Goal: Check status

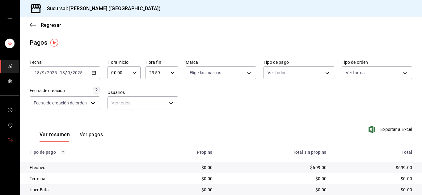
click at [10, 140] on icon "mailbox folders" at bounding box center [10, 141] width 5 height 5
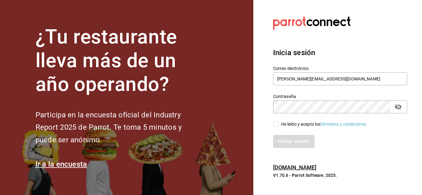
click at [276, 125] on input "He leído y acepto los Términos y condiciones." at bounding box center [276, 125] width 6 height 6
checkbox input "true"
click at [287, 143] on button "Iniciar sesión" at bounding box center [294, 141] width 42 height 13
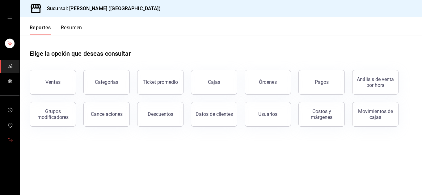
click at [15, 139] on link "mailbox folders" at bounding box center [9, 141] width 19 height 13
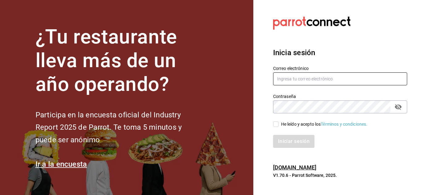
type input "[PERSON_NAME][EMAIL_ADDRESS][DOMAIN_NAME]"
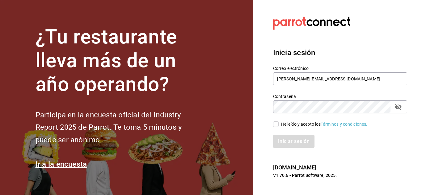
click at [277, 126] on input "He leído y acepto los Términos y condiciones." at bounding box center [276, 125] width 6 height 6
checkbox input "true"
click at [286, 141] on button "Iniciar sesión" at bounding box center [294, 141] width 42 height 13
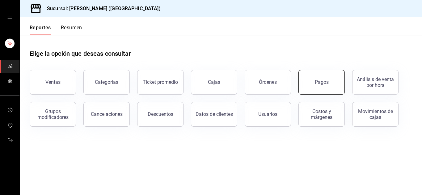
click at [310, 89] on button "Pagos" at bounding box center [321, 82] width 46 height 25
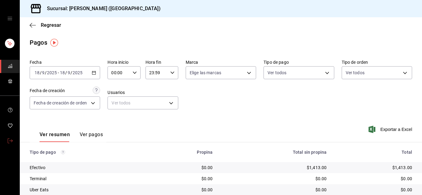
click at [9, 139] on icon "mailbox folders" at bounding box center [10, 141] width 5 height 5
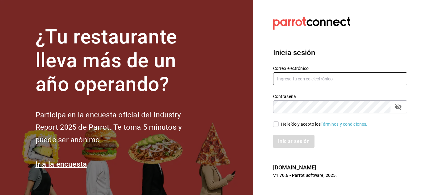
type input "[PERSON_NAME][EMAIL_ADDRESS][DOMAIN_NAME]"
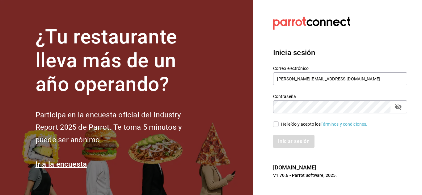
click at [274, 123] on input "He leído y acepto los Términos y condiciones." at bounding box center [276, 125] width 6 height 6
checkbox input "true"
click at [297, 143] on button "Iniciar sesión" at bounding box center [294, 141] width 42 height 13
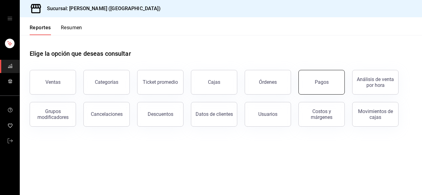
click at [322, 84] on div "Pagos" at bounding box center [322, 82] width 14 height 6
